Goal: Task Accomplishment & Management: Complete application form

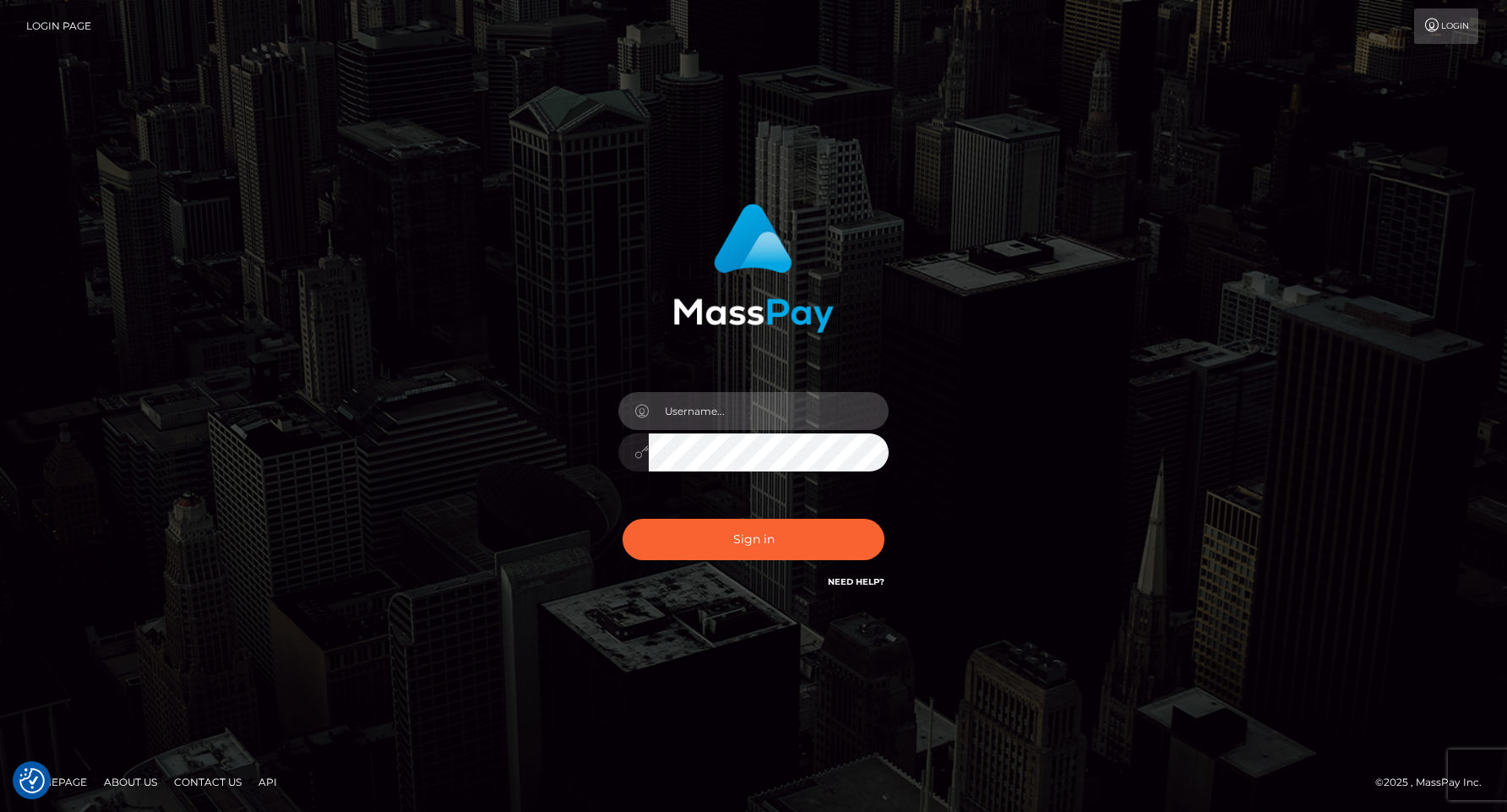
click at [694, 410] on input "text" at bounding box center [769, 411] width 240 height 38
type input "dan.modelzines"
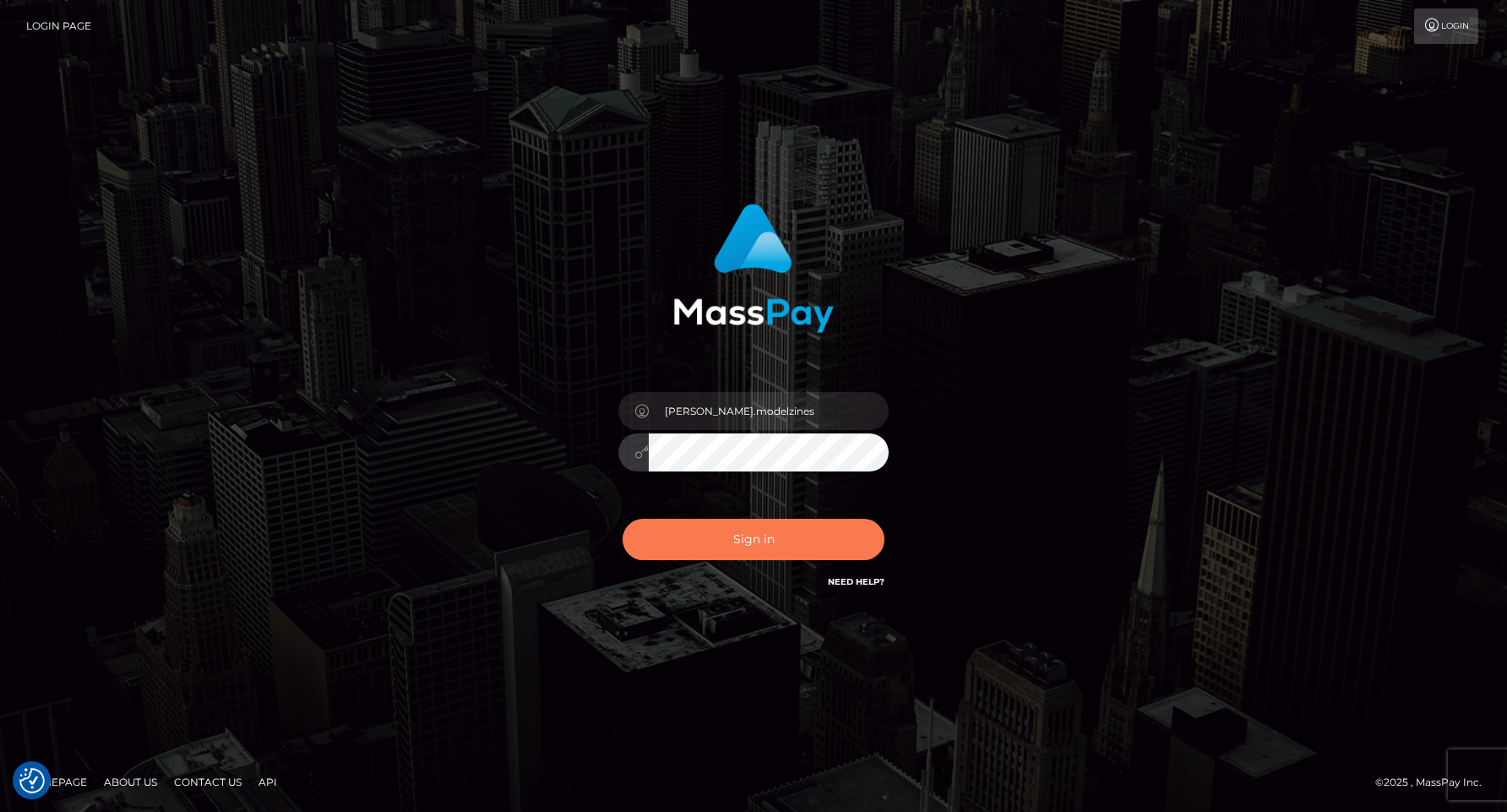
click at [739, 538] on button "Sign in" at bounding box center [753, 538] width 262 height 41
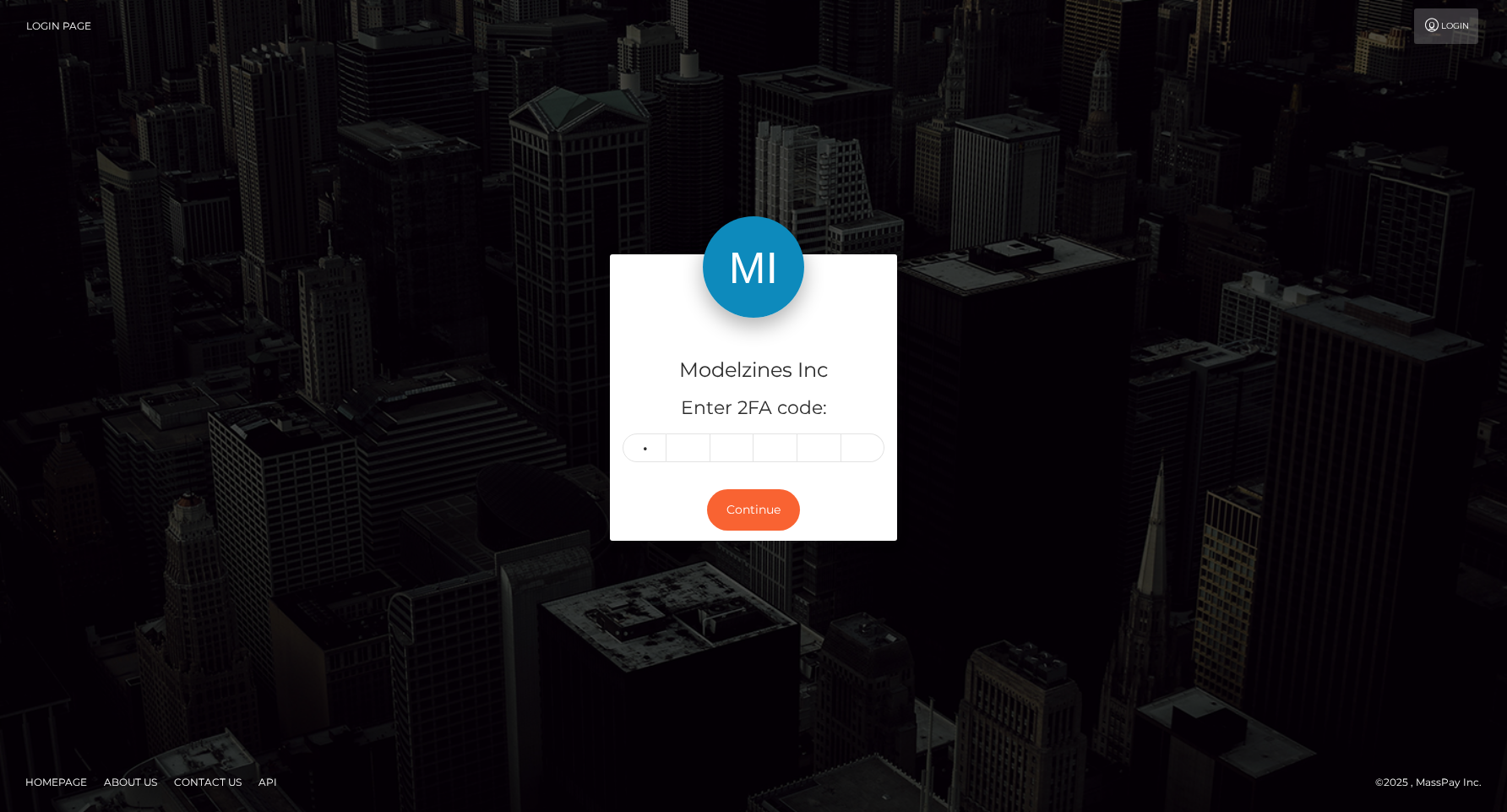
type input "2"
type input "6"
type input "3"
type input "6"
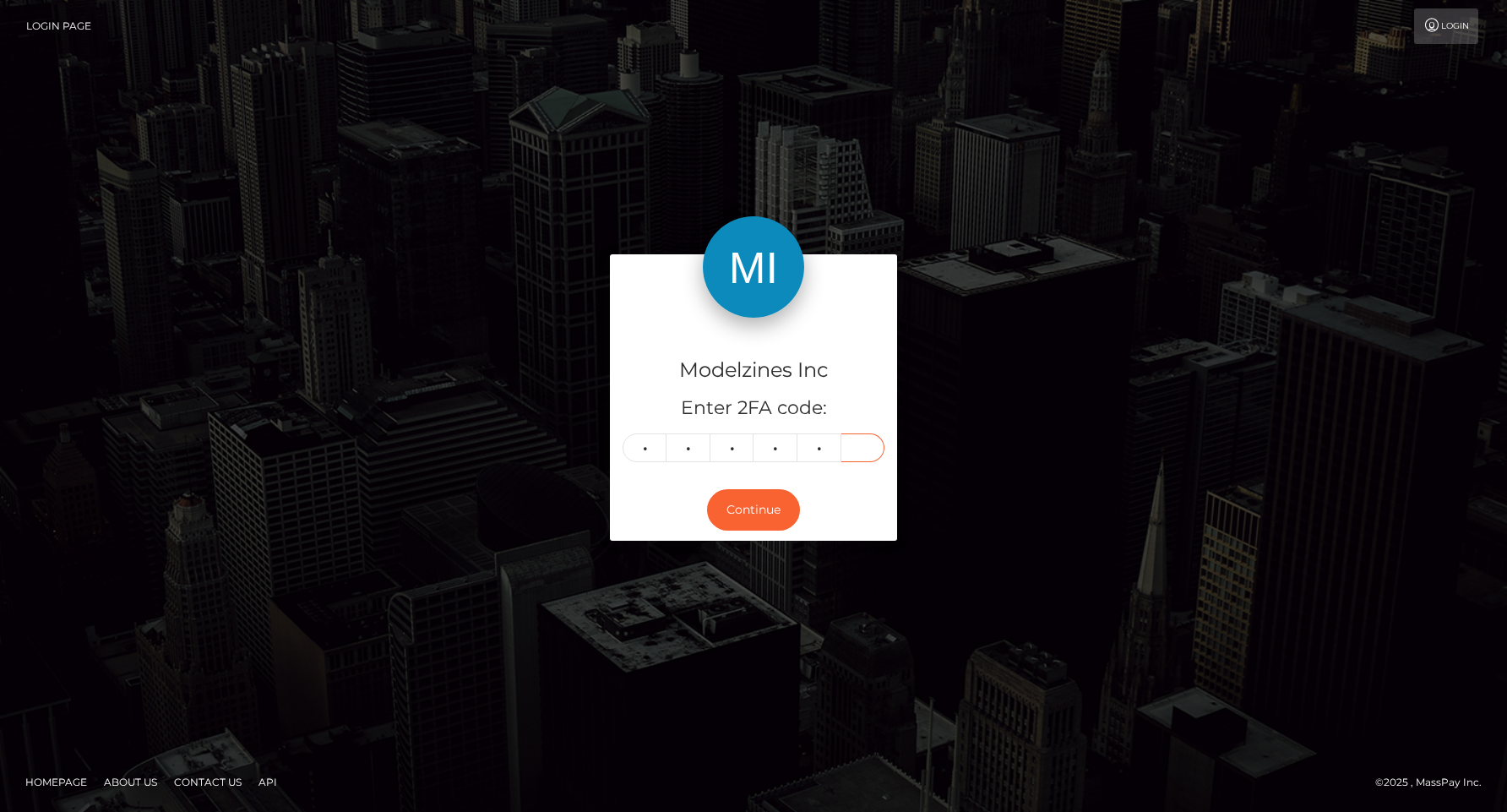
type input "4"
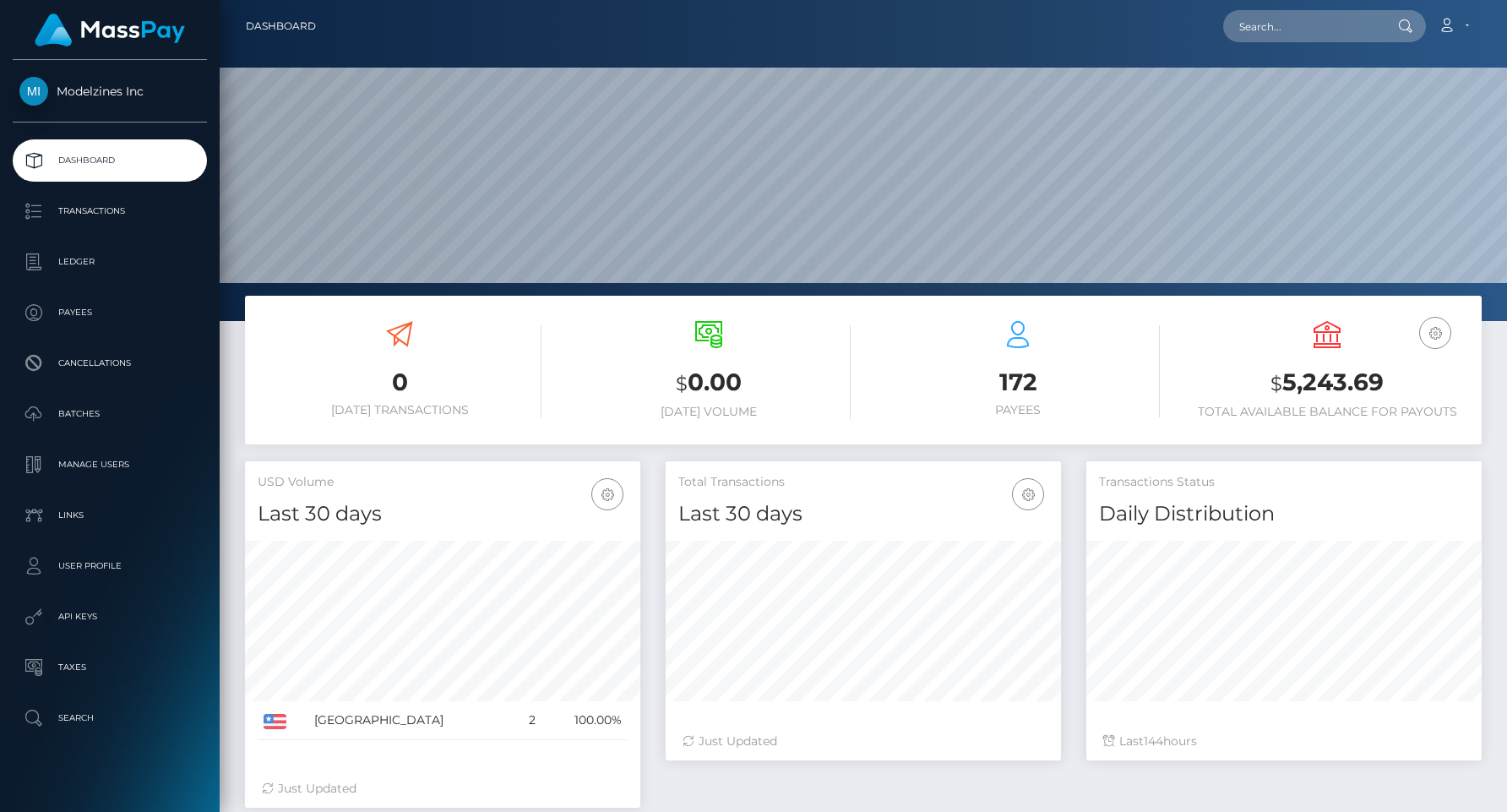
scroll to position [299, 396]
click at [87, 212] on p "Transactions" at bounding box center [110, 211] width 181 height 26
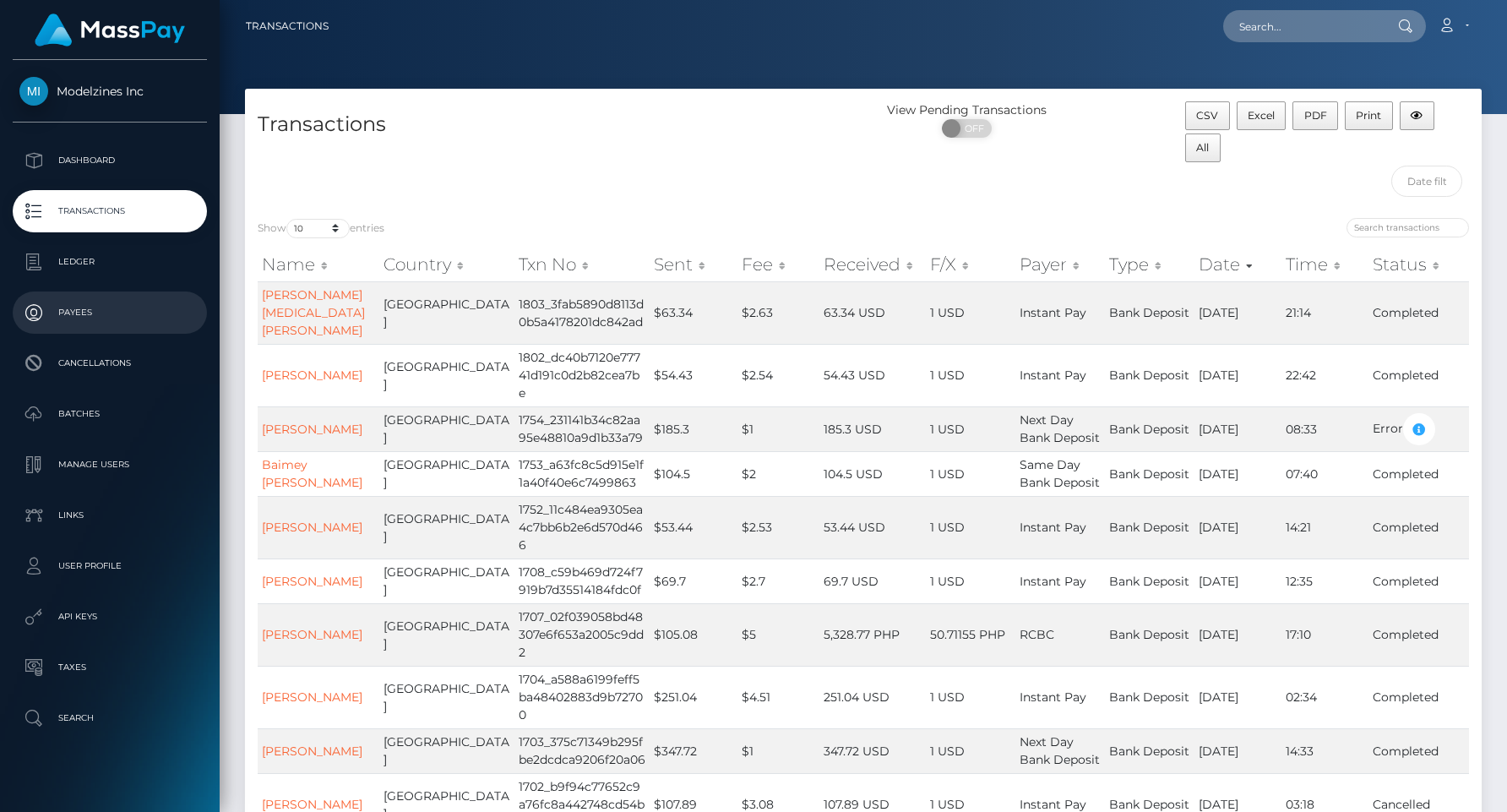
click at [78, 313] on p "Payees" at bounding box center [110, 313] width 181 height 26
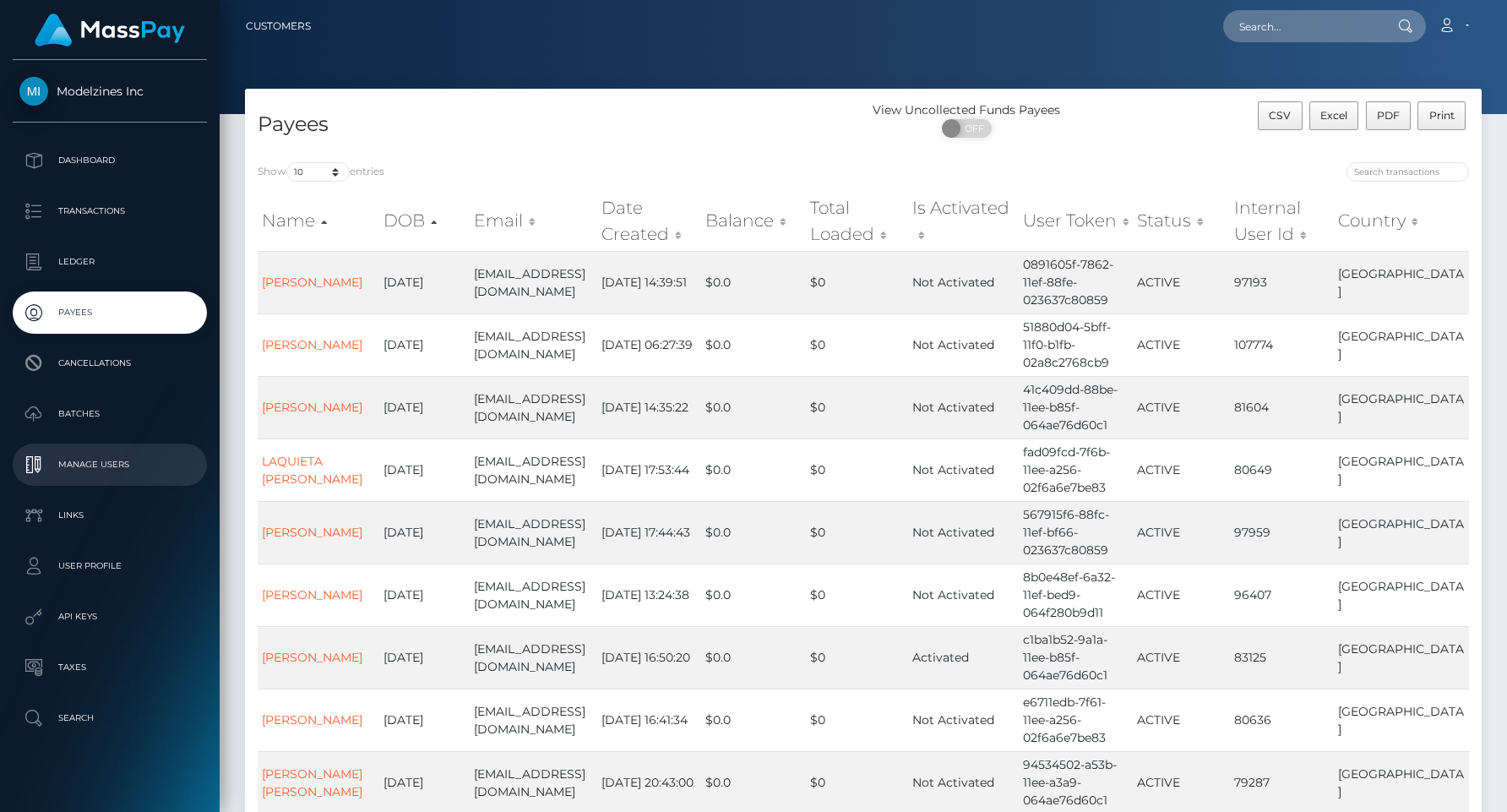
click at [85, 464] on p "Manage Users" at bounding box center [110, 464] width 181 height 26
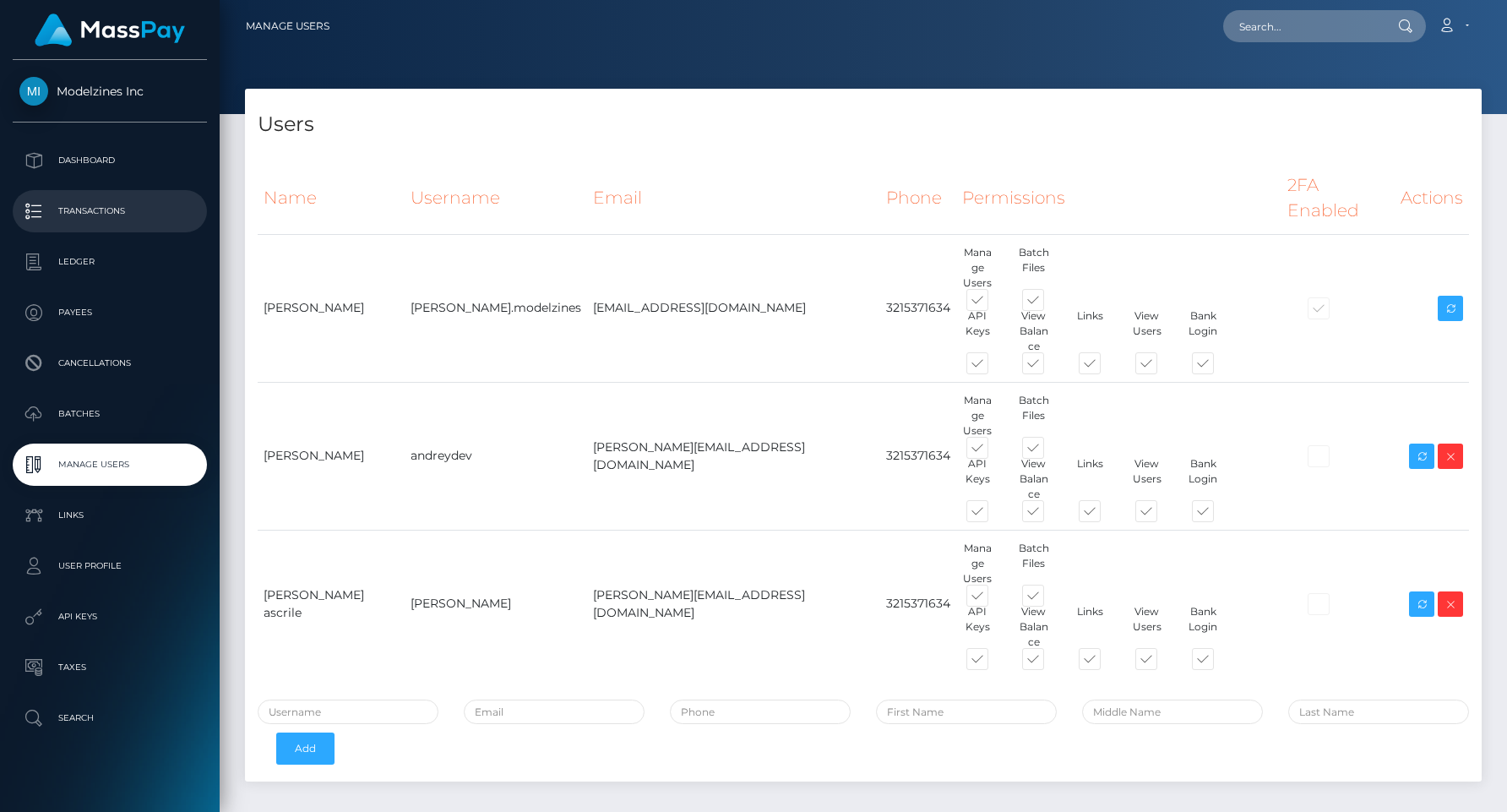
click at [98, 210] on p "Transactions" at bounding box center [110, 211] width 181 height 26
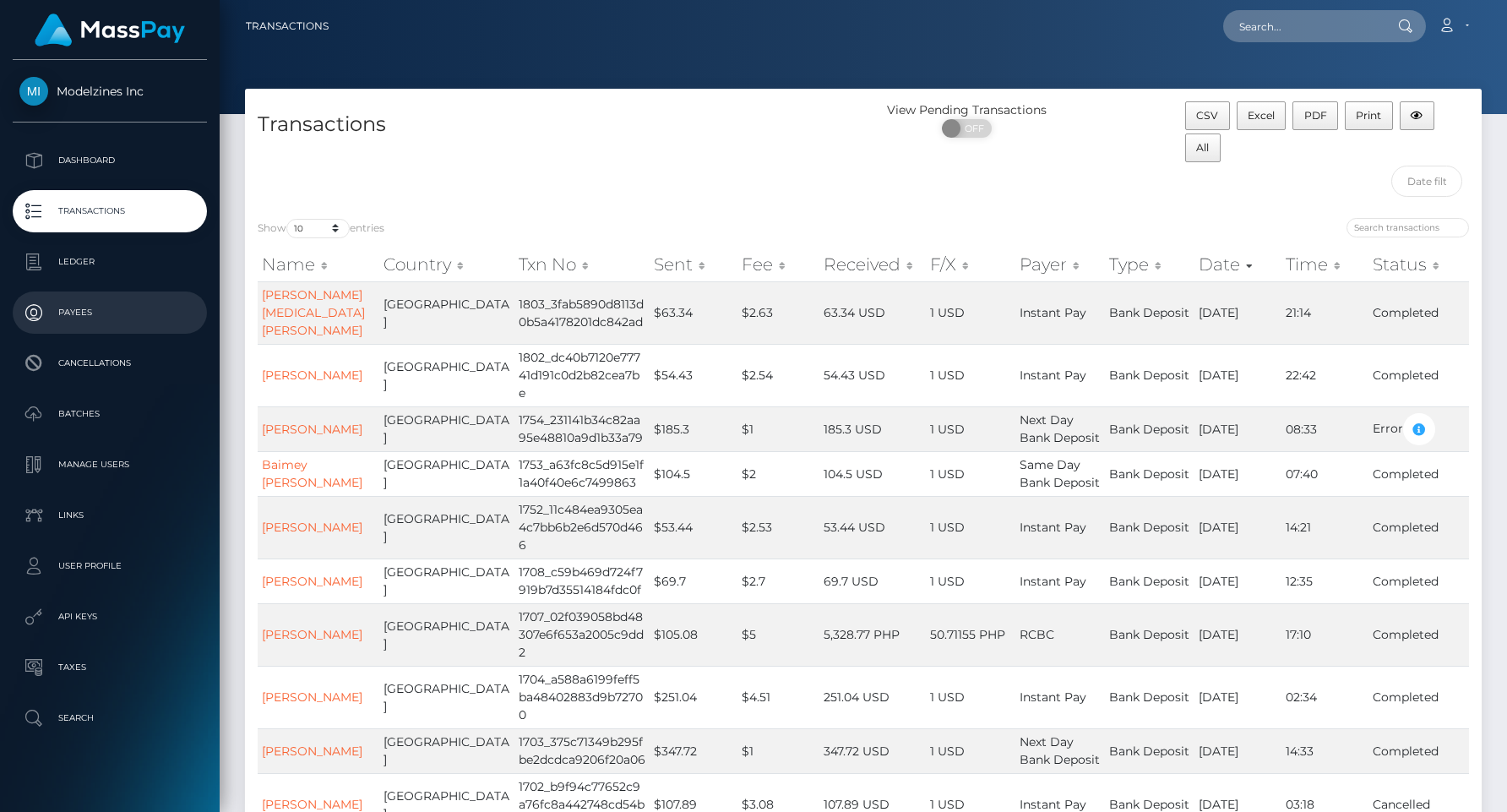
click at [76, 306] on p "Payees" at bounding box center [110, 313] width 181 height 26
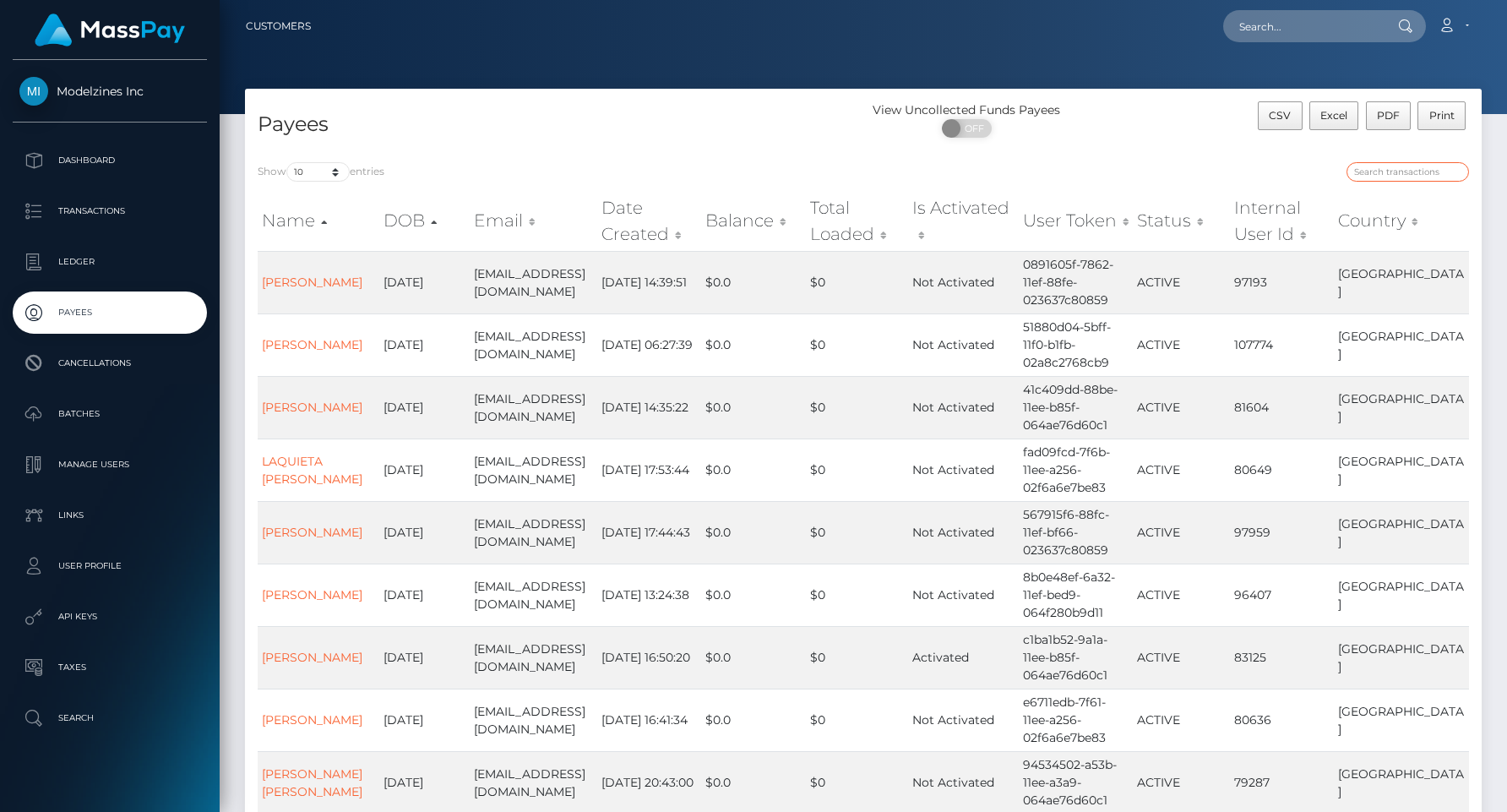
click at [1379, 172] on input "search" at bounding box center [1408, 172] width 122 height 19
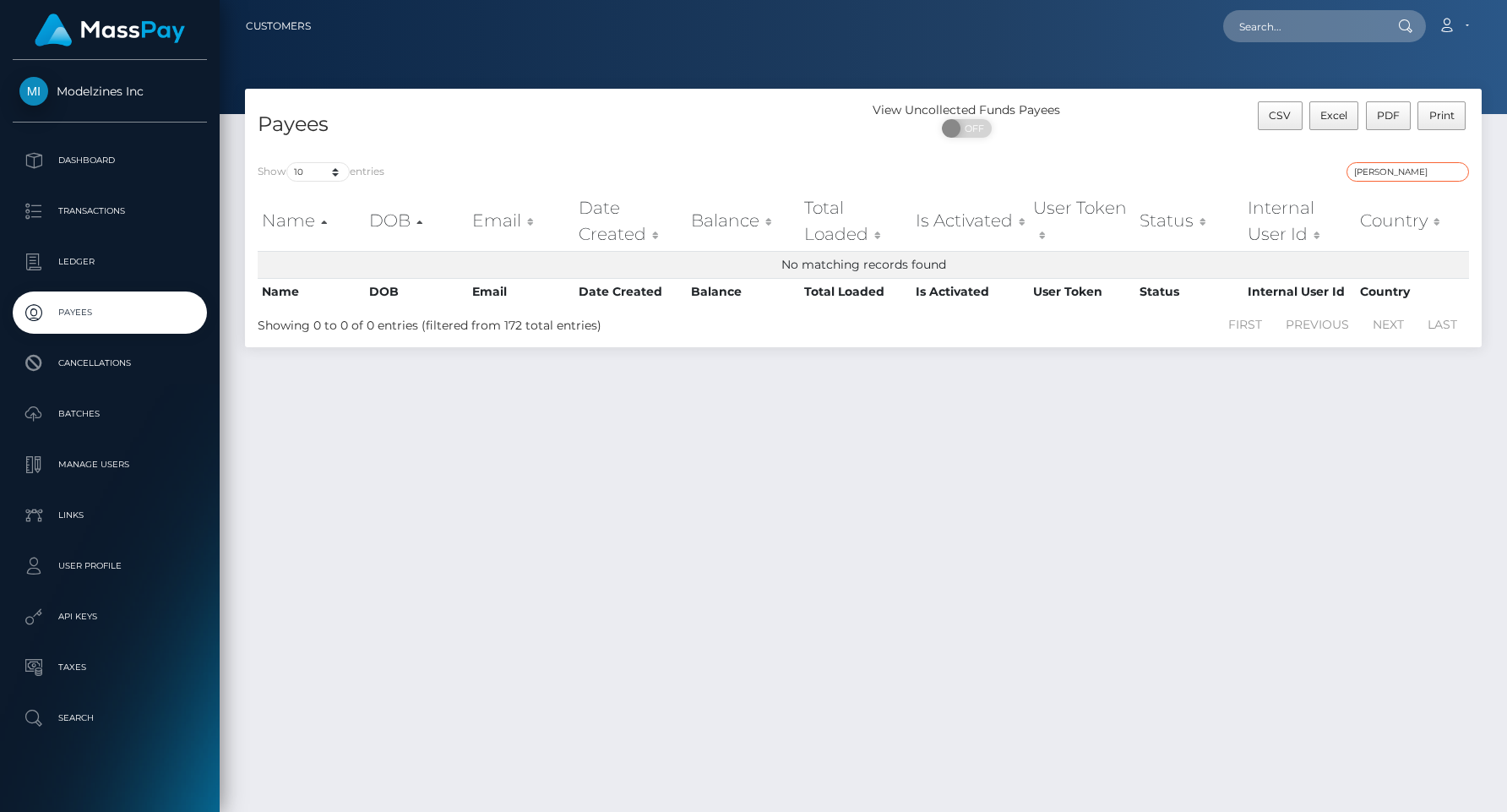
click at [1384, 169] on input "daniel" at bounding box center [1408, 172] width 122 height 19
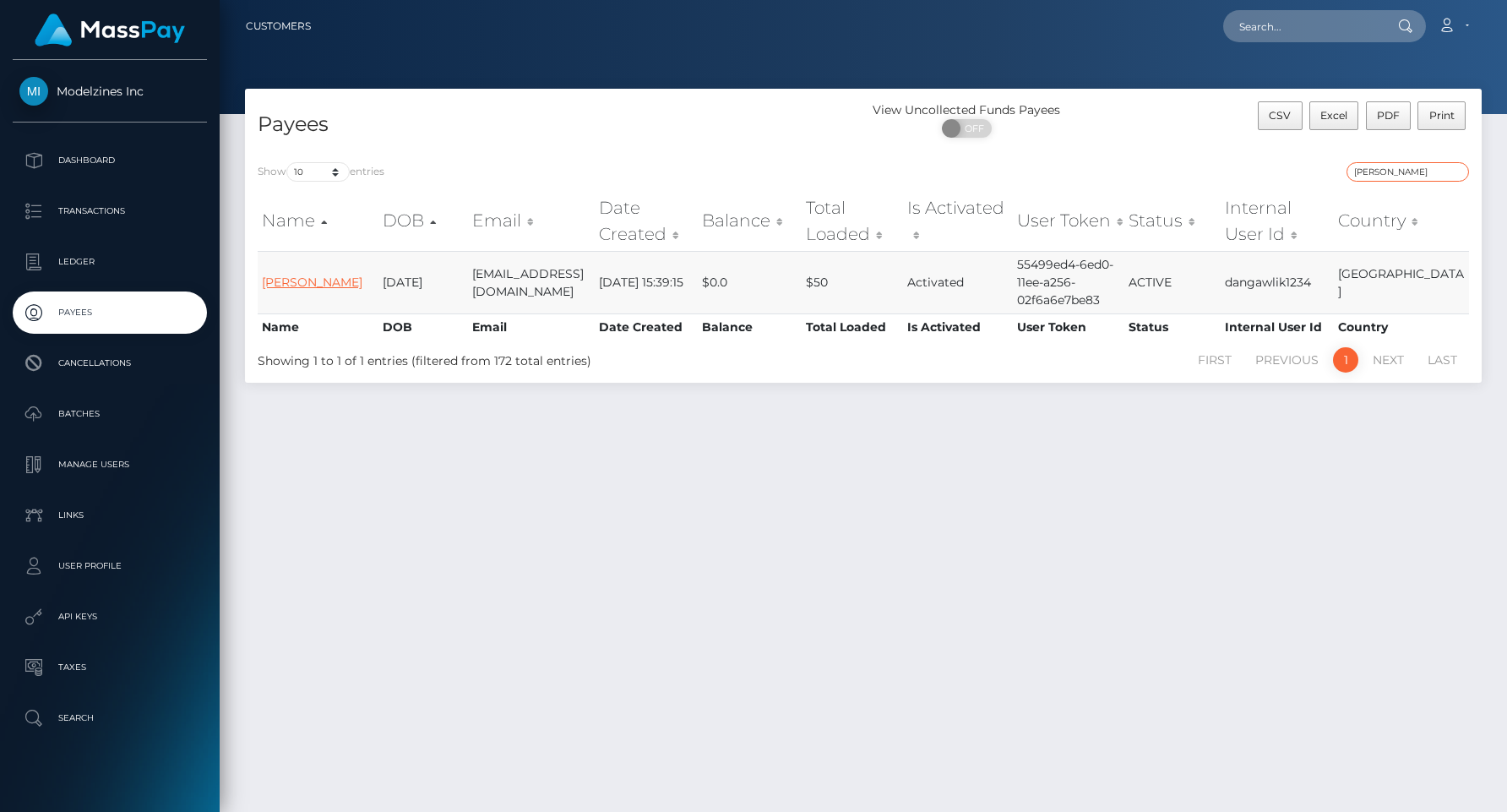
type input "gawlik"
click at [297, 283] on link "Dan Gawlik" at bounding box center [312, 282] width 100 height 15
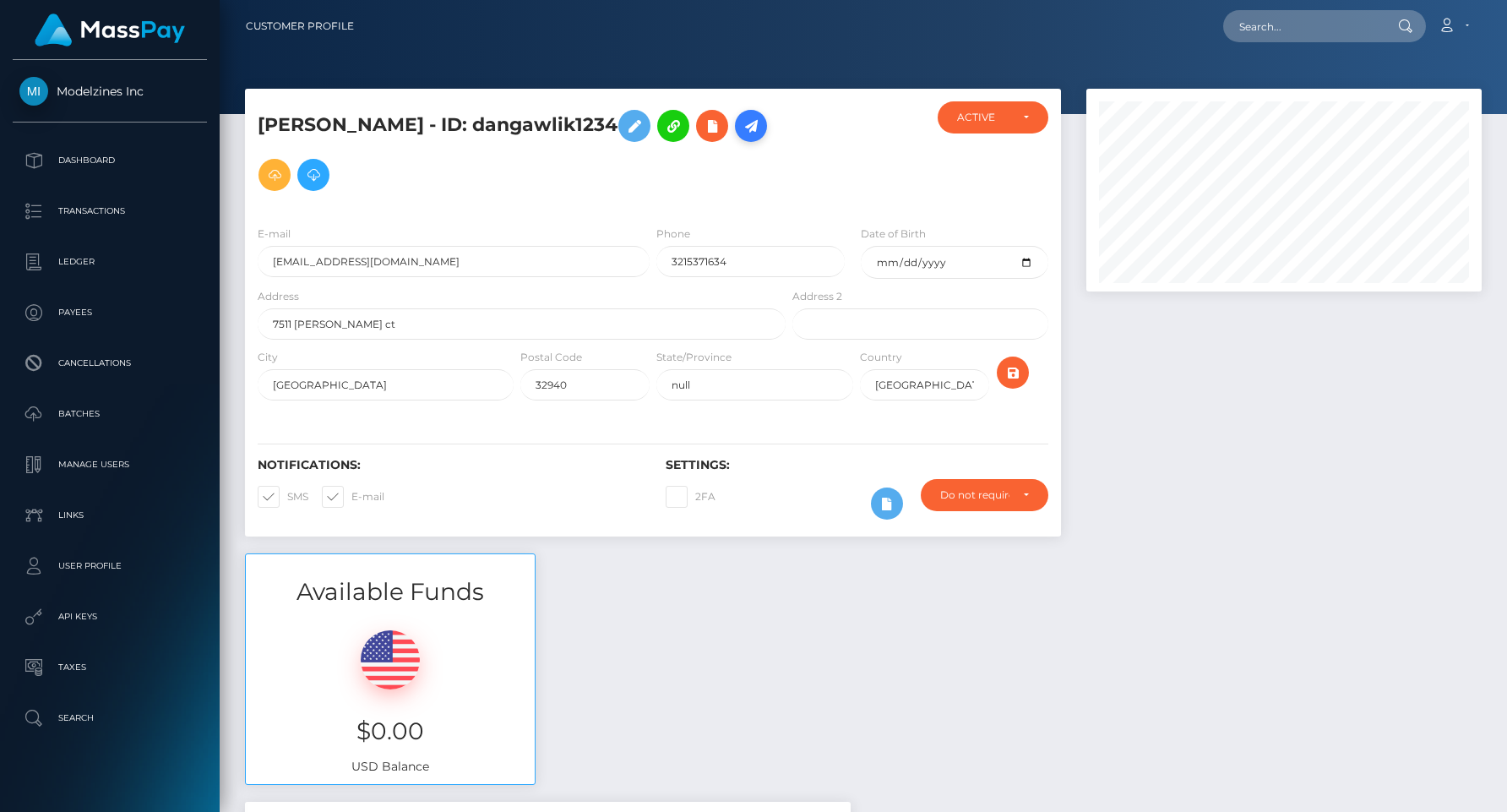
click at [741, 118] on icon at bounding box center [750, 126] width 20 height 21
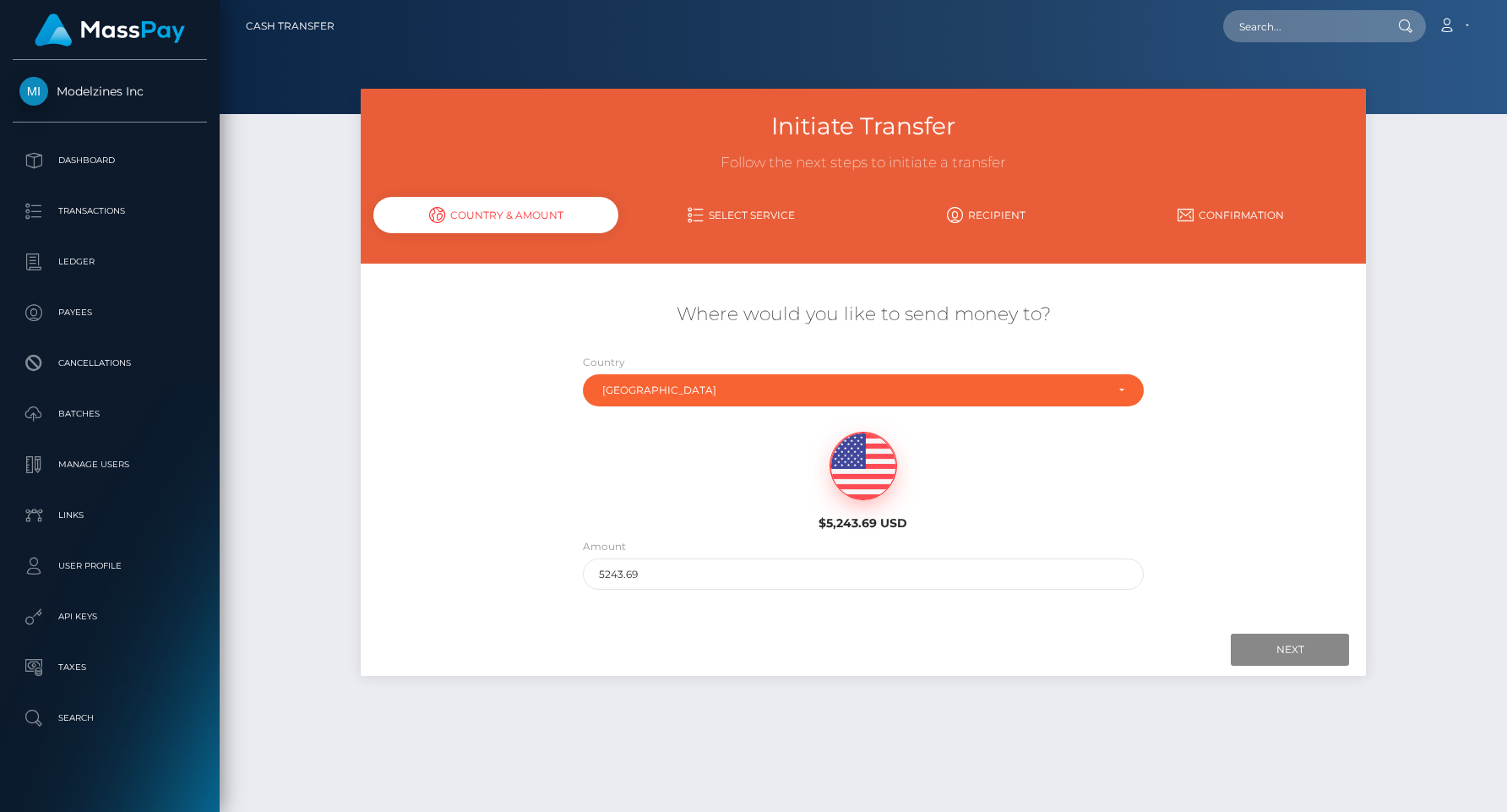
scroll to position [43, 0]
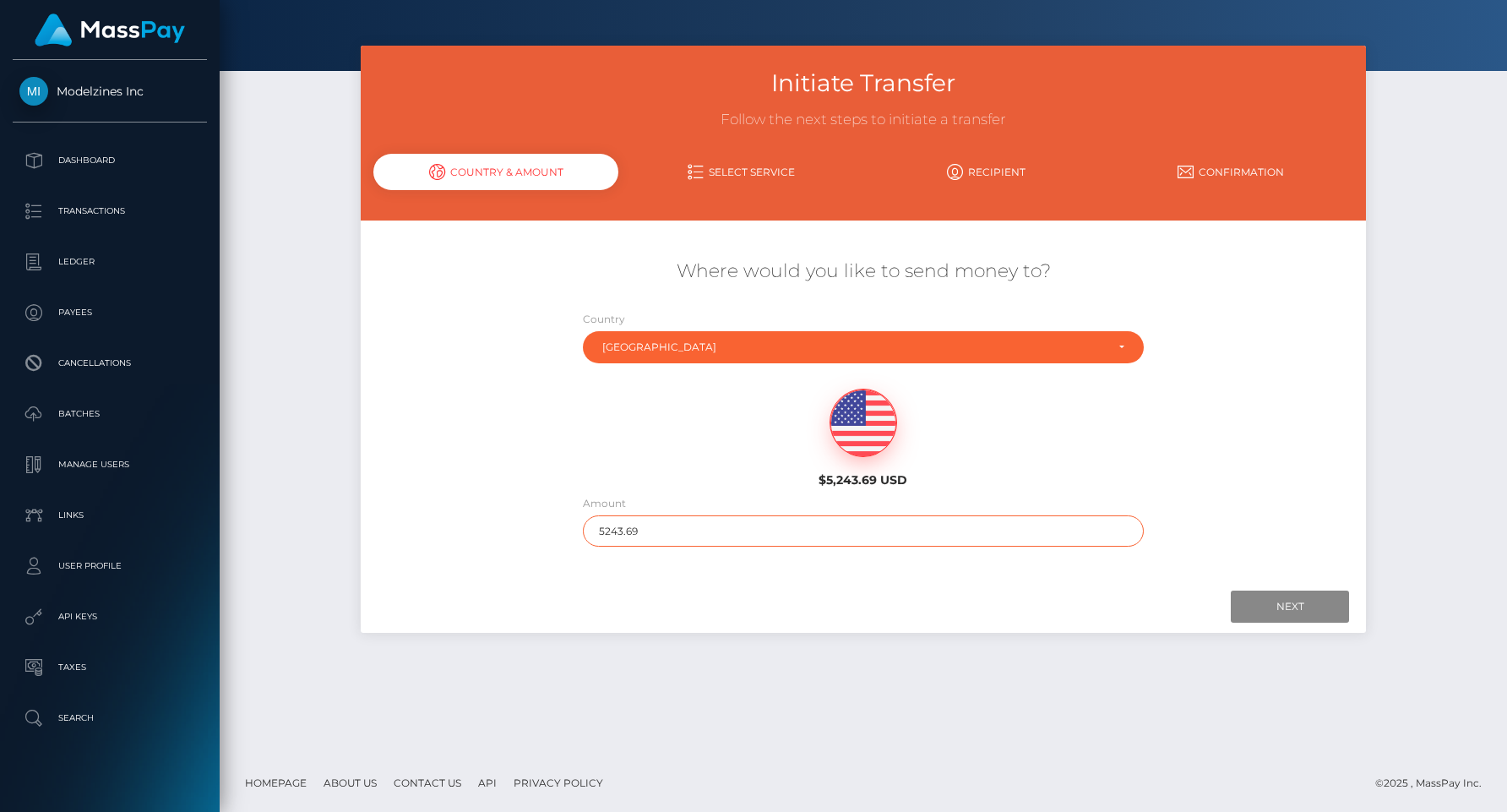
click at [616, 533] on input "5243.69" at bounding box center [863, 531] width 560 height 31
click at [1033, 534] on input "4000" at bounding box center [863, 531] width 560 height 31
type input "4000.00"
click at [1265, 595] on input "Next" at bounding box center [1290, 606] width 118 height 32
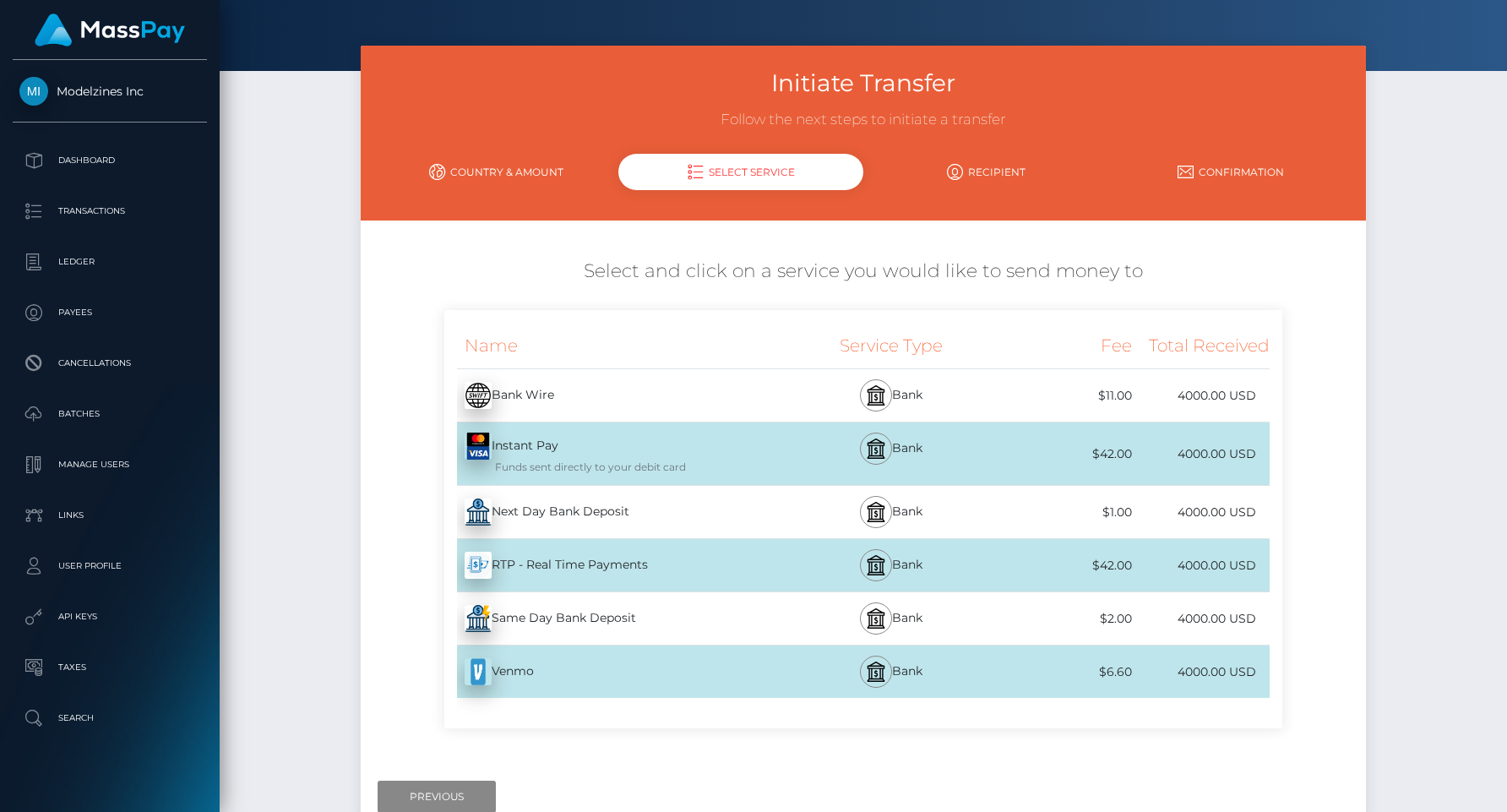
click at [607, 508] on div "Next Day Bank Deposit - USD" at bounding box center [616, 512] width 344 height 48
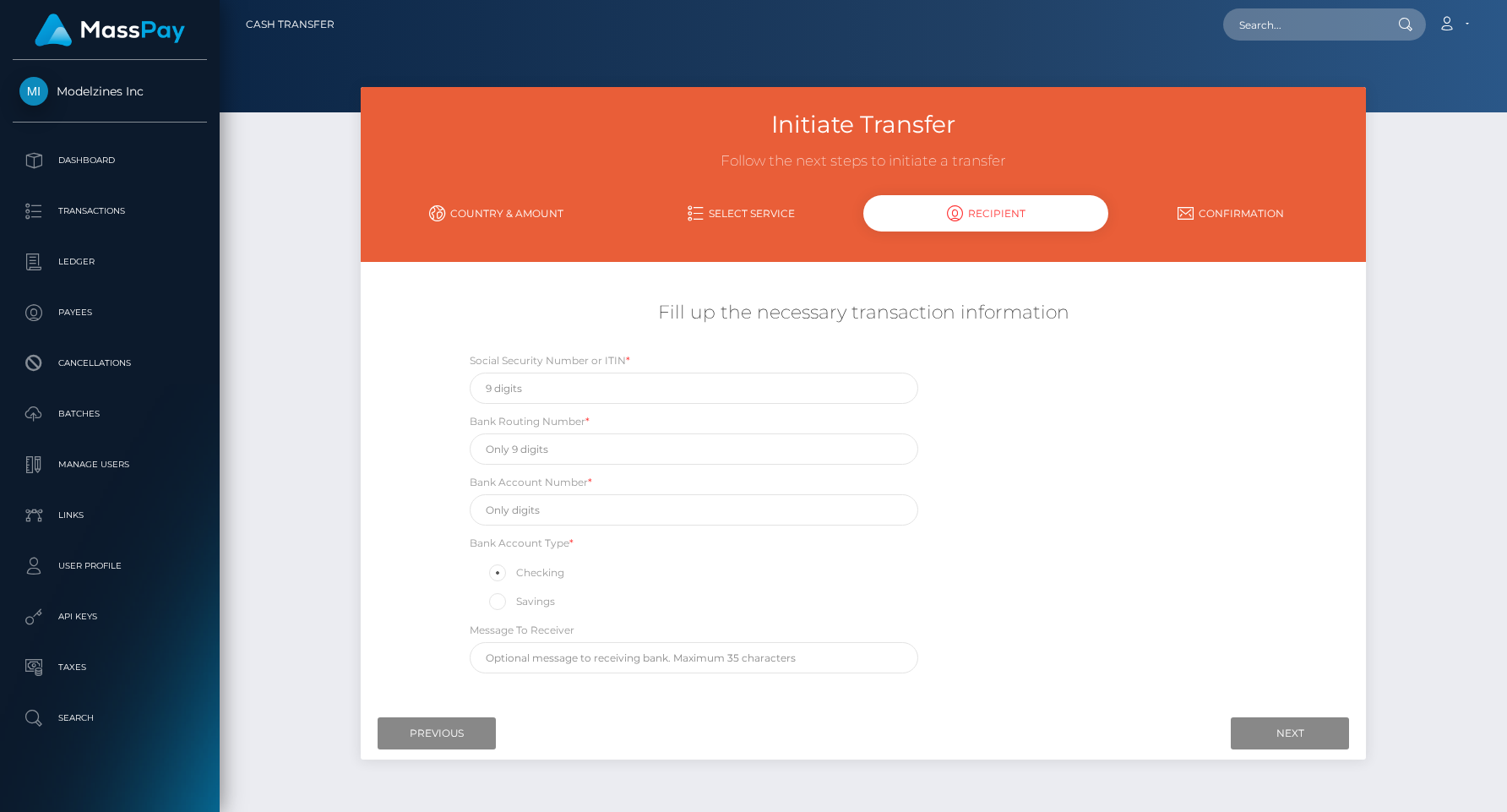
scroll to position [0, 0]
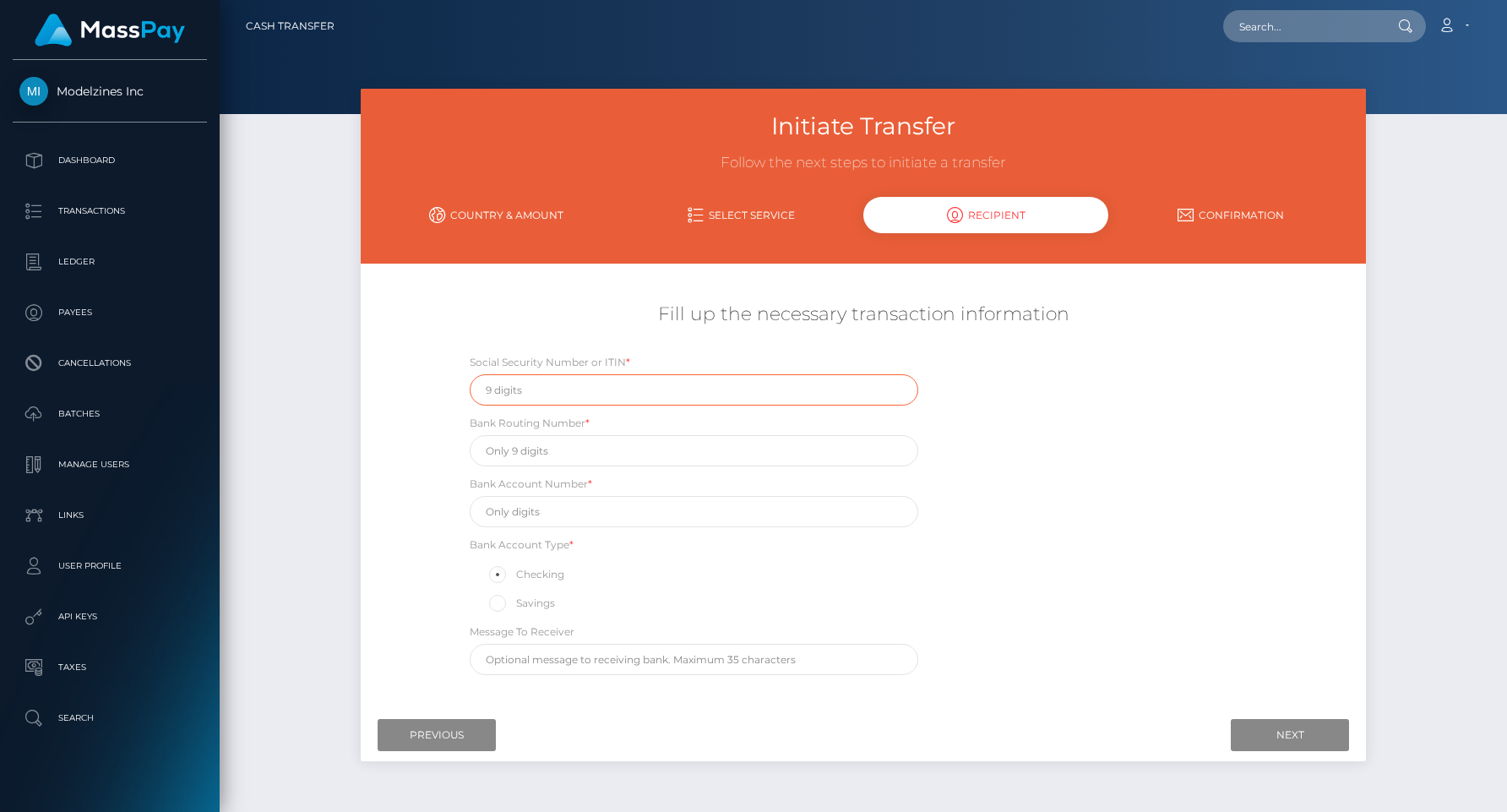
click at [527, 390] on input "text" at bounding box center [694, 390] width 449 height 31
type input "593442329"
click at [531, 453] on input "text" at bounding box center [694, 450] width 449 height 31
click at [522, 508] on input "text" at bounding box center [694, 511] width 449 height 31
paste input "5517055041"
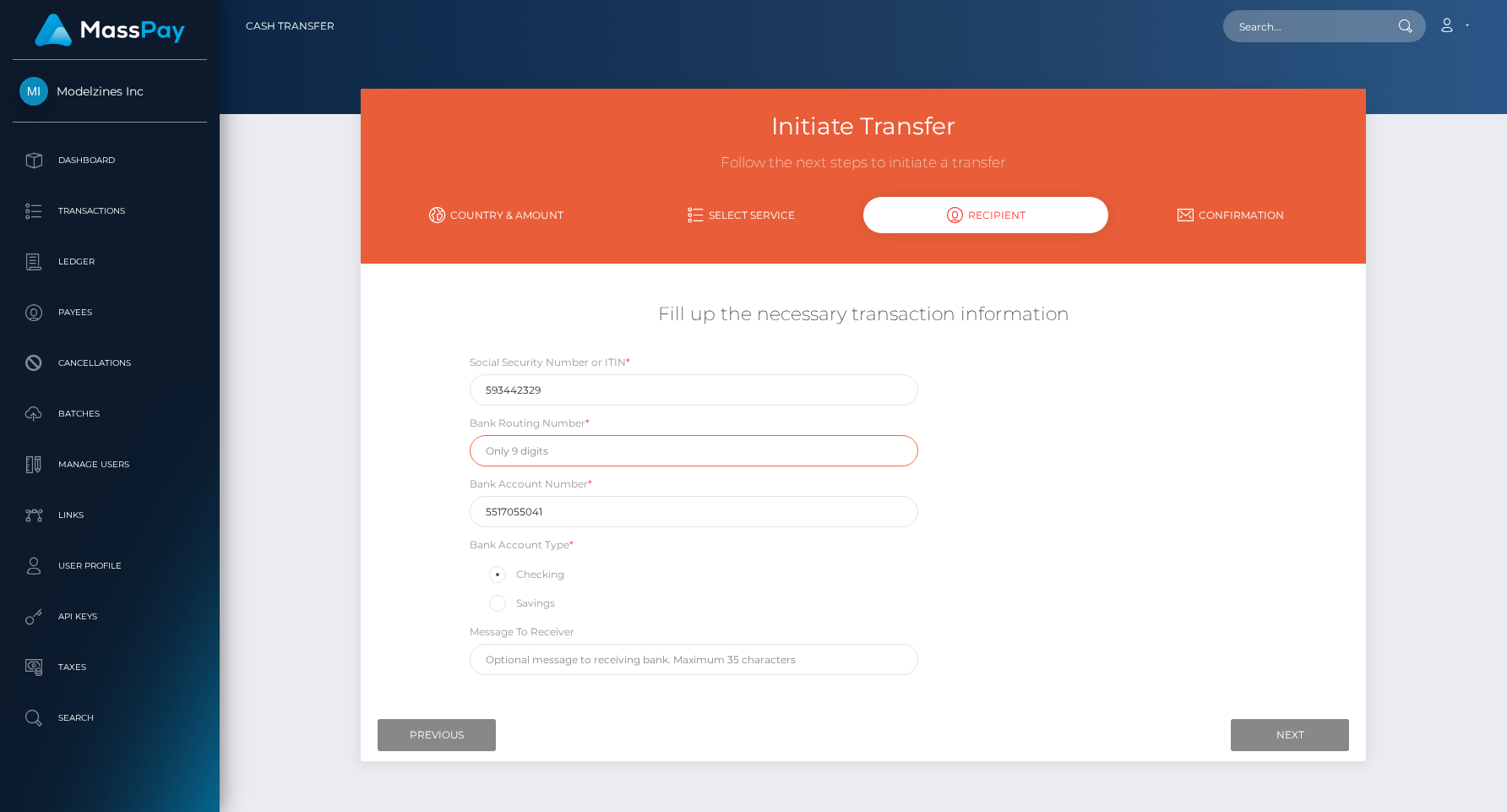
click at [516, 451] on input "text" at bounding box center [694, 450] width 449 height 31
click at [523, 509] on input "5517055041" at bounding box center [694, 511] width 449 height 31
paste input "063107513"
click at [517, 661] on input "text" at bounding box center [694, 659] width 449 height 31
click at [570, 511] on input "5517055 063107513 041" at bounding box center [694, 511] width 449 height 31
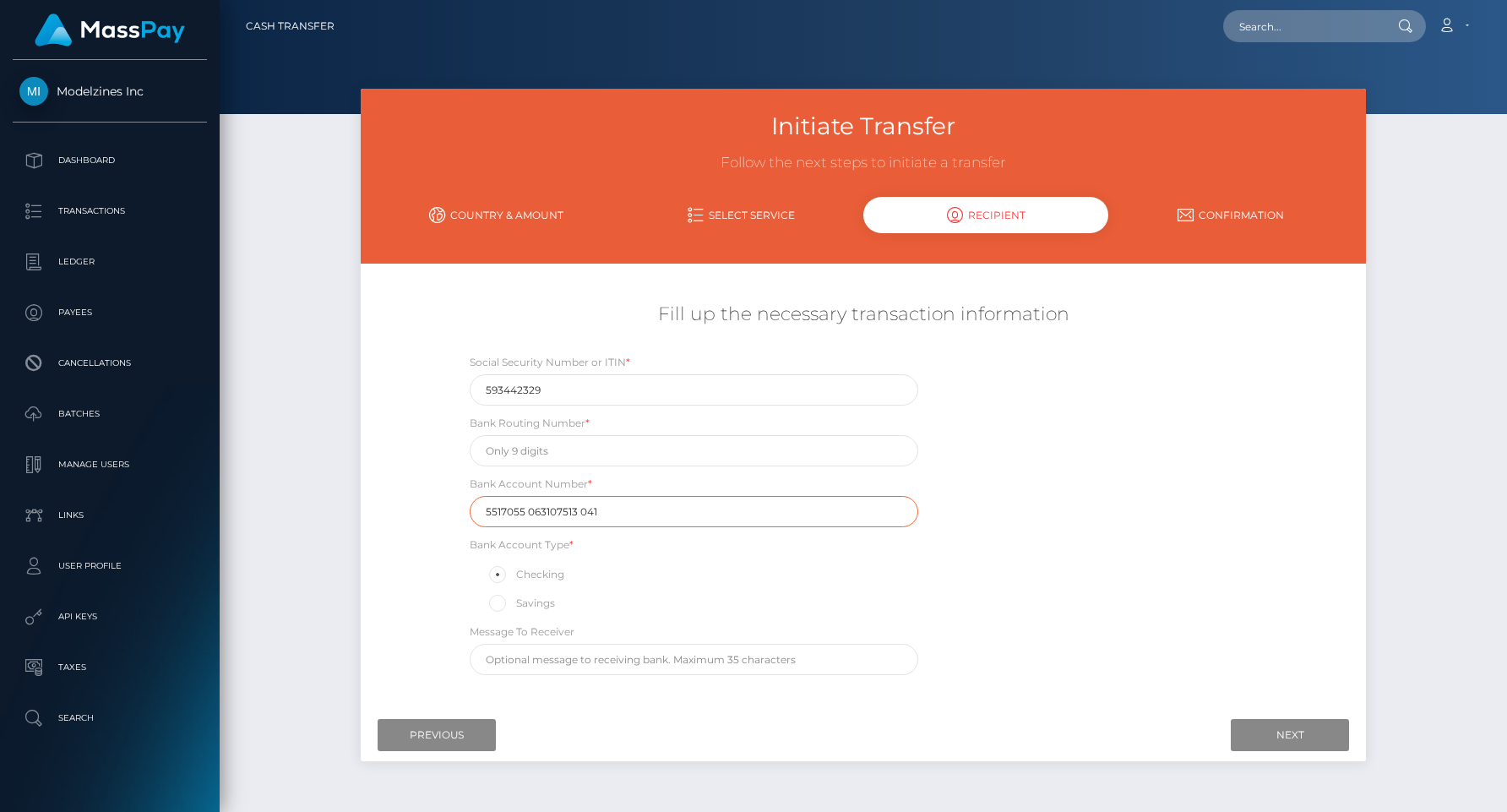
click at [570, 511] on input "5517055 063107513 041" at bounding box center [694, 511] width 449 height 31
click at [552, 511] on input "5517055 063107513 041" at bounding box center [694, 511] width 449 height 31
paste input "063107513"
type input "063107513"
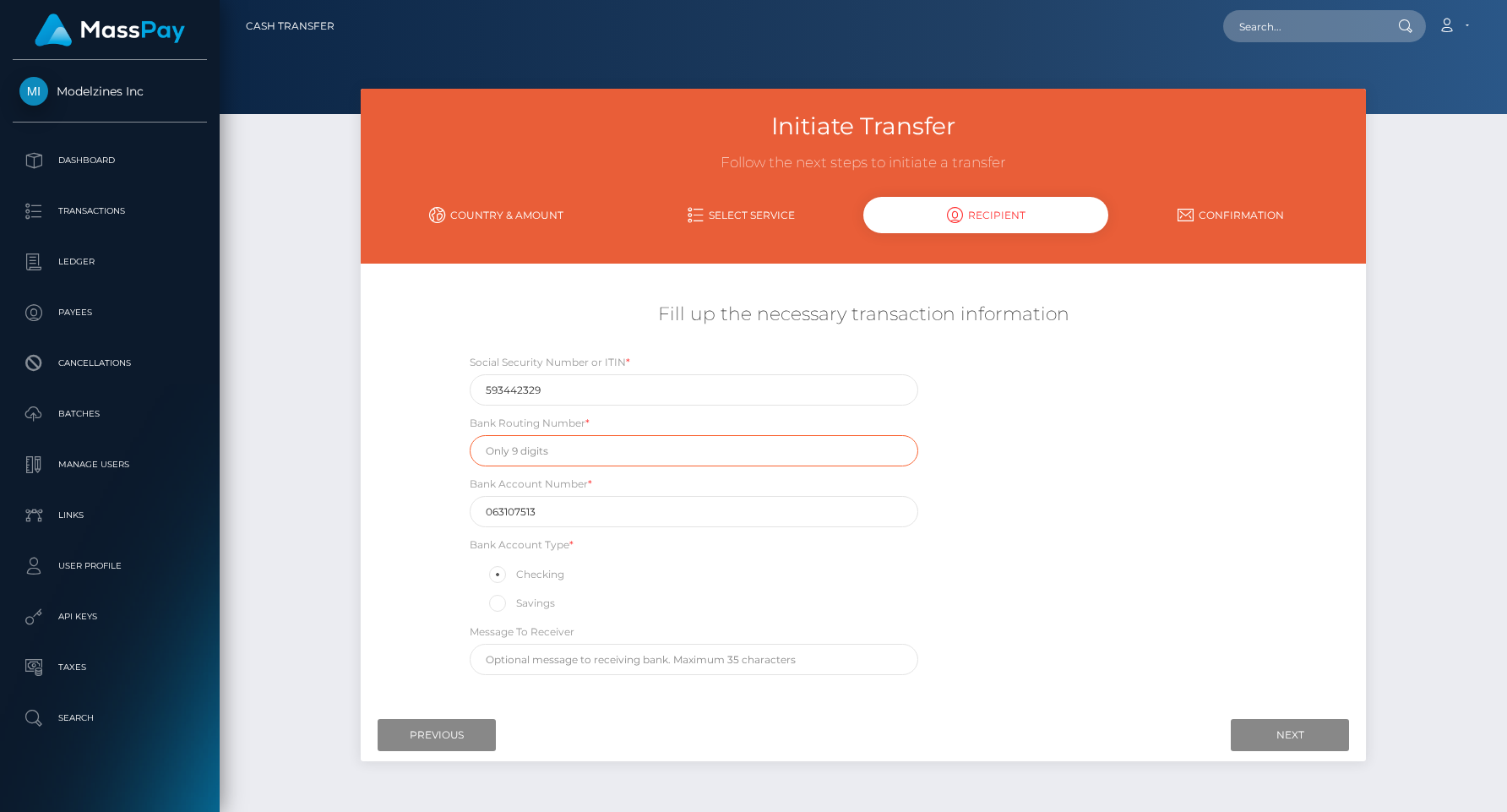
click at [510, 457] on input "text" at bounding box center [694, 450] width 449 height 31
paste input "063107513"
type input "063107513"
click at [507, 453] on input "063107513" at bounding box center [694, 450] width 449 height 31
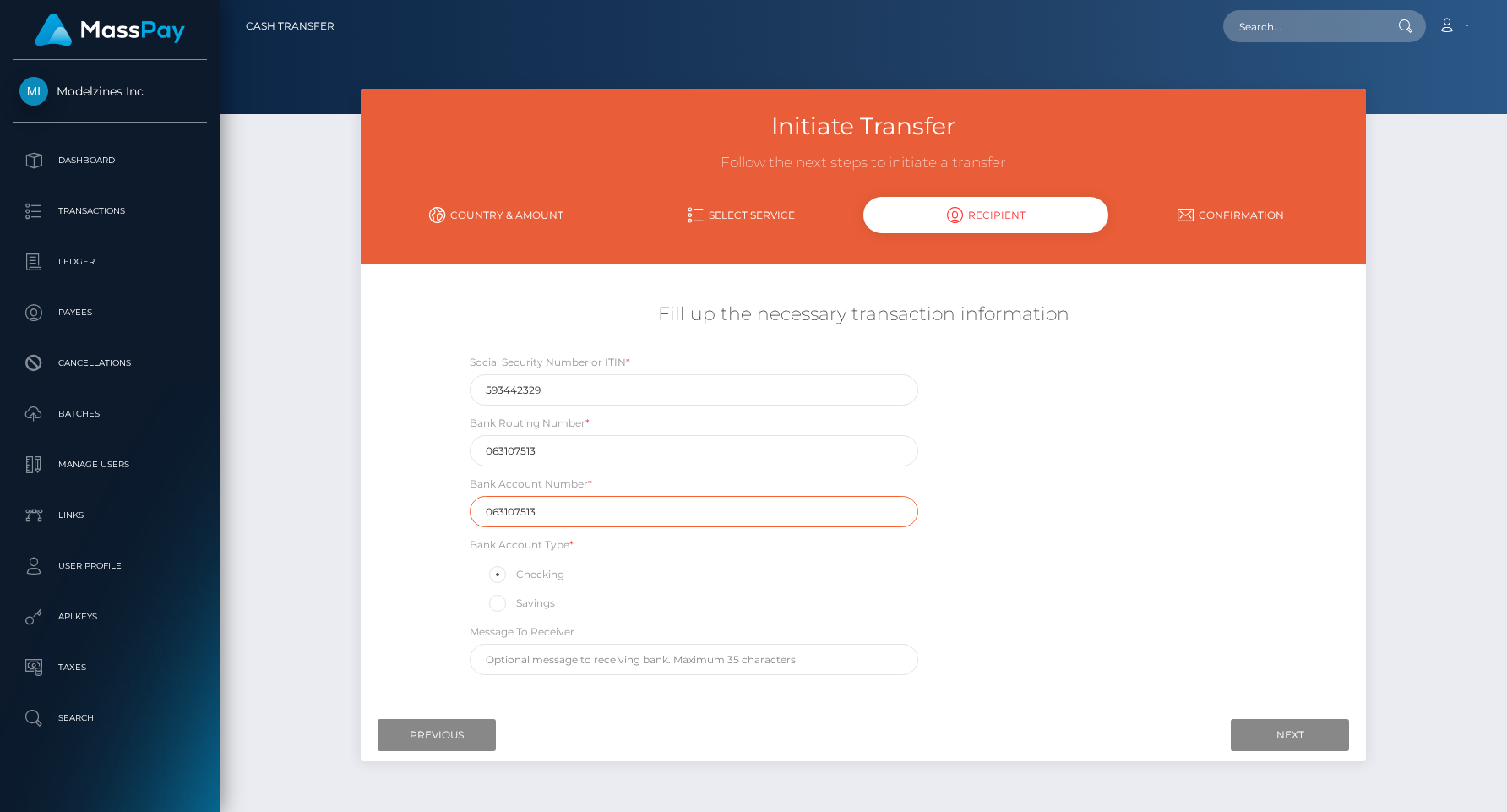
click at [511, 512] on input "063107513" at bounding box center [694, 511] width 449 height 31
paste input "5517055041"
type input "5517055041"
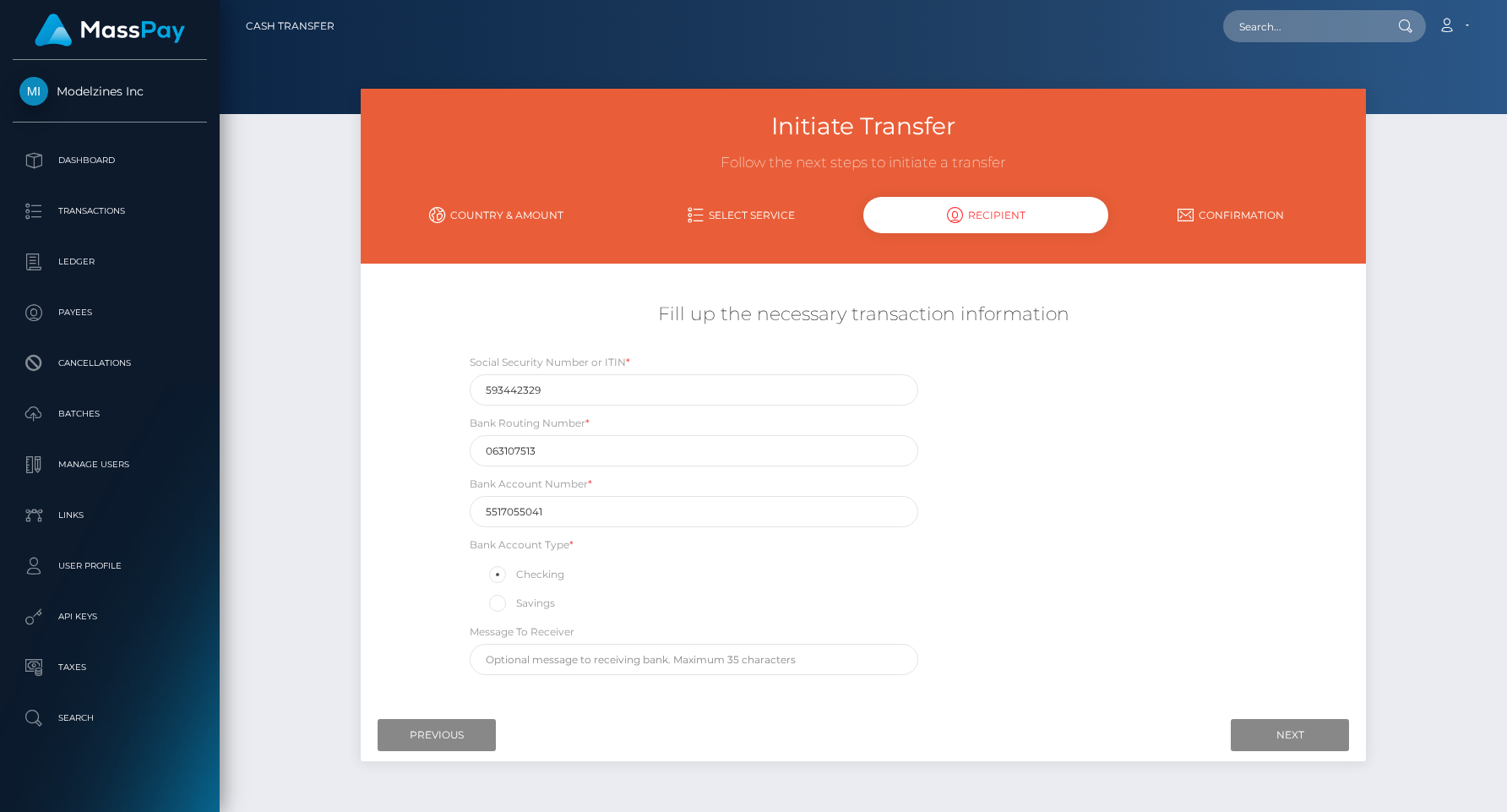
click at [386, 458] on div "Fill up the necessary transaction information Social Security Number or ITIN * …" at bounding box center [863, 488] width 1006 height 390
click at [1285, 738] on input "Next" at bounding box center [1290, 735] width 118 height 32
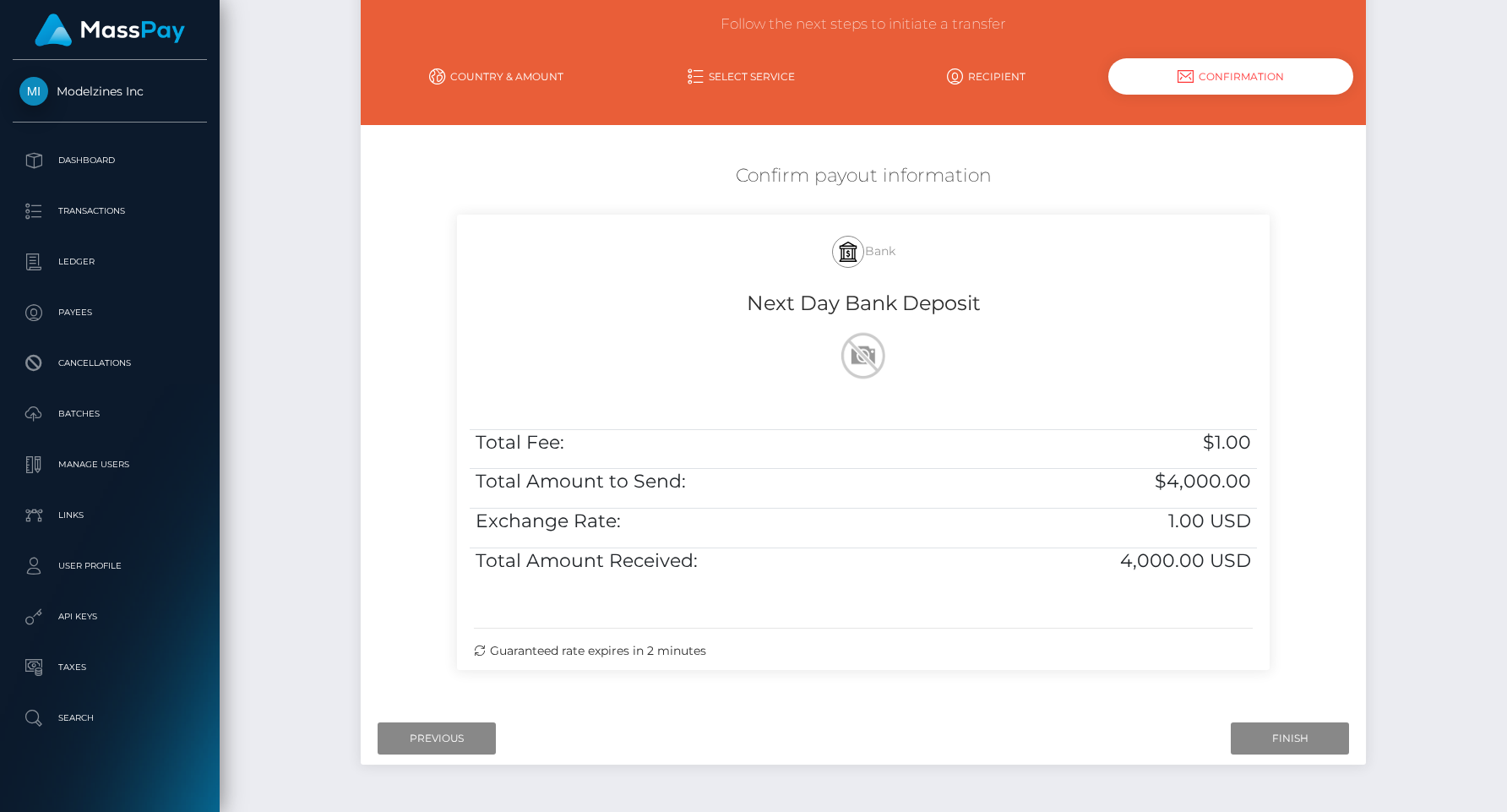
scroll to position [192, 0]
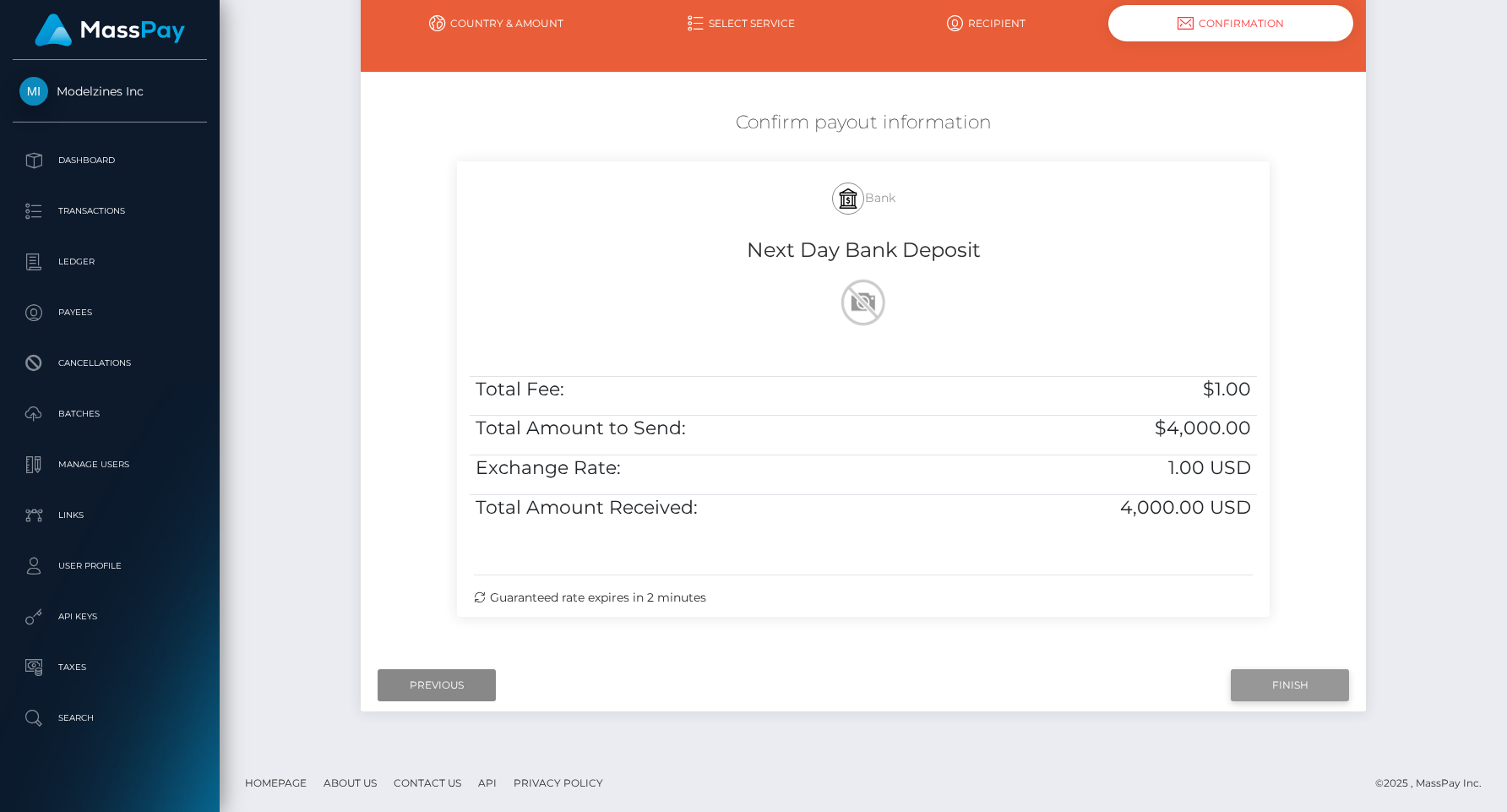
click at [1258, 685] on input "Finish" at bounding box center [1290, 685] width 118 height 32
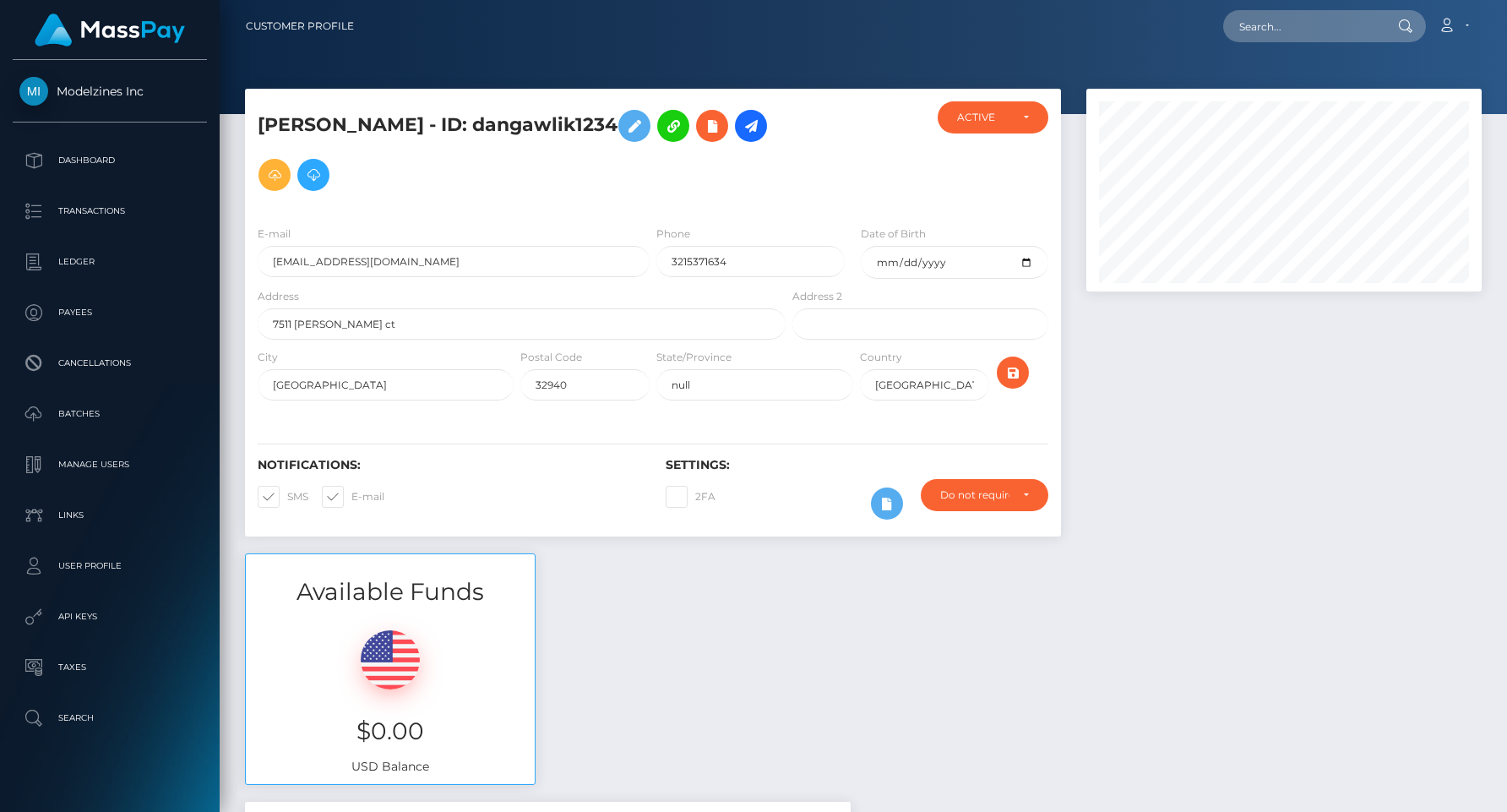
scroll to position [203, 396]
click at [80, 159] on p "Dashboard" at bounding box center [110, 160] width 181 height 26
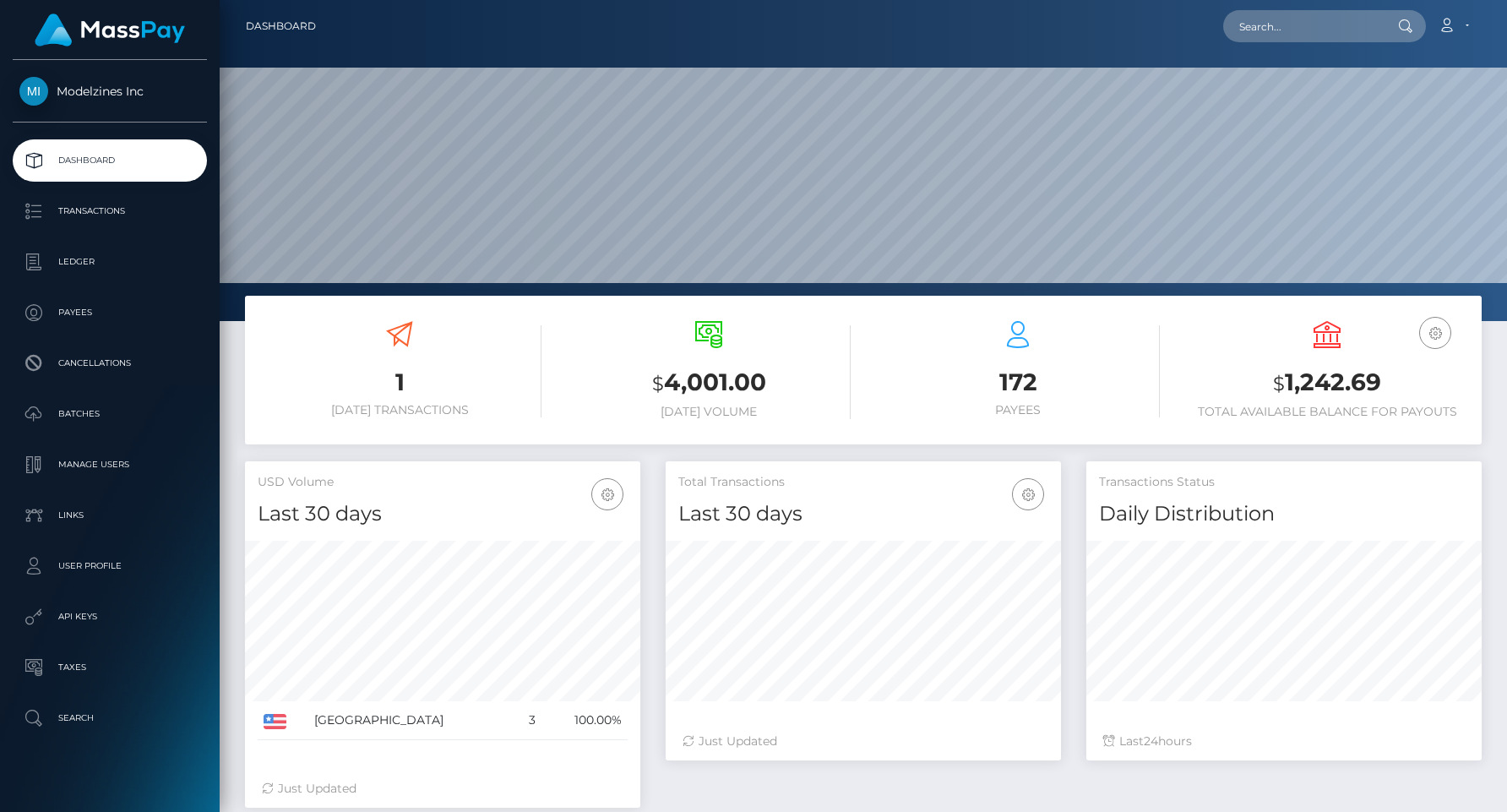
scroll to position [299, 396]
